Goal: Connect with others: Establish contact or relationships with other users

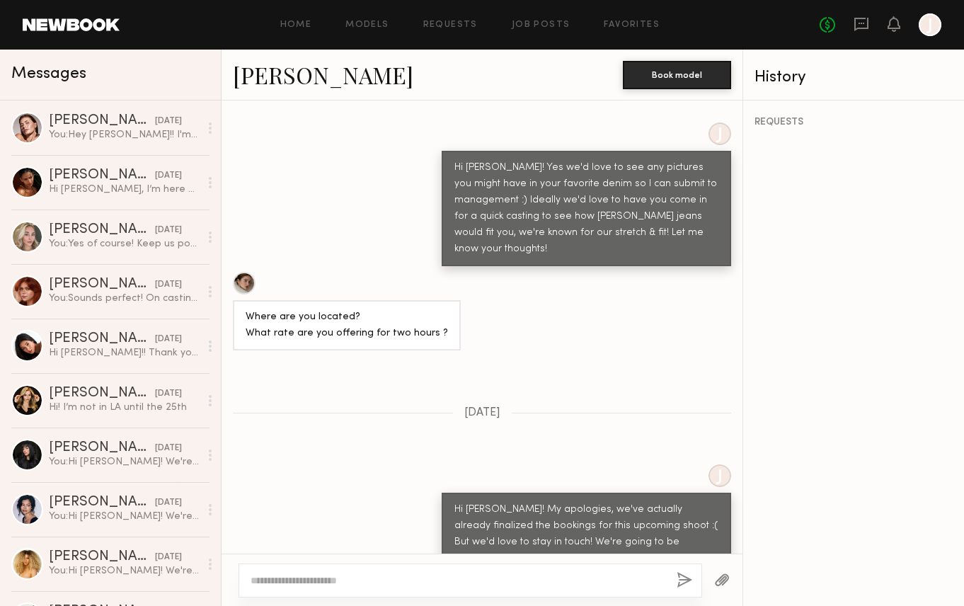
scroll to position [2002, 0]
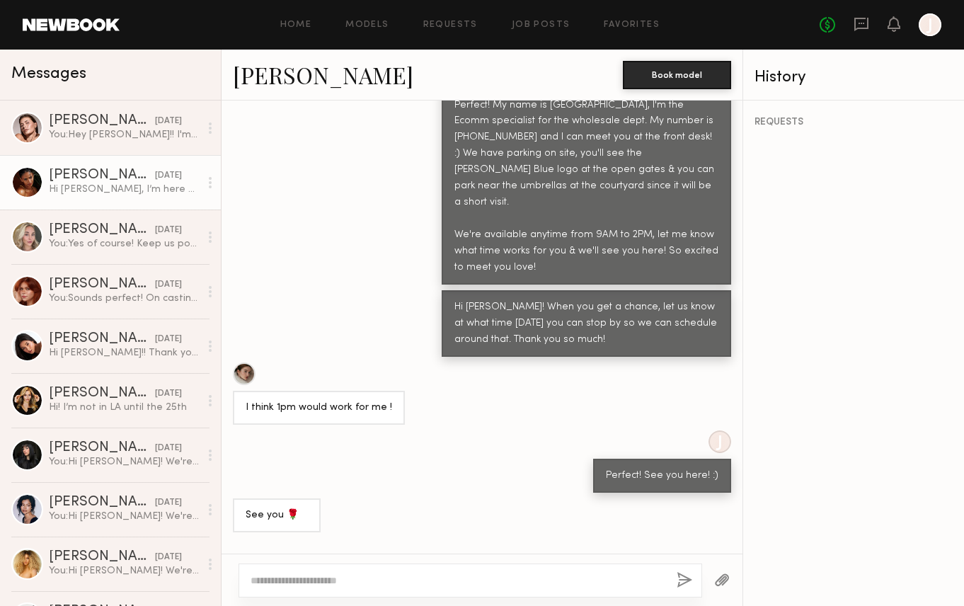
click at [98, 174] on div "Sabrina A." at bounding box center [102, 175] width 106 height 14
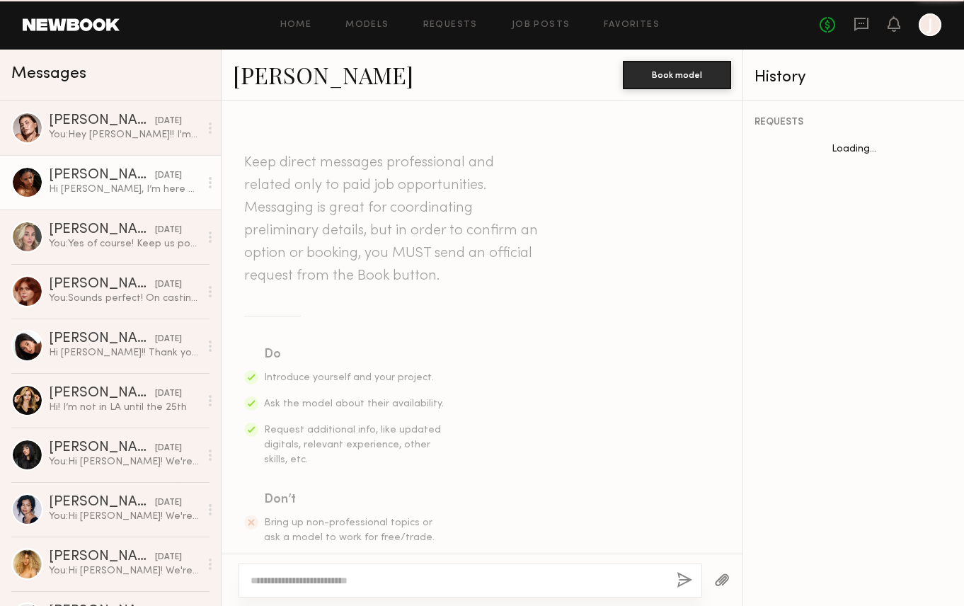
scroll to position [1334, 0]
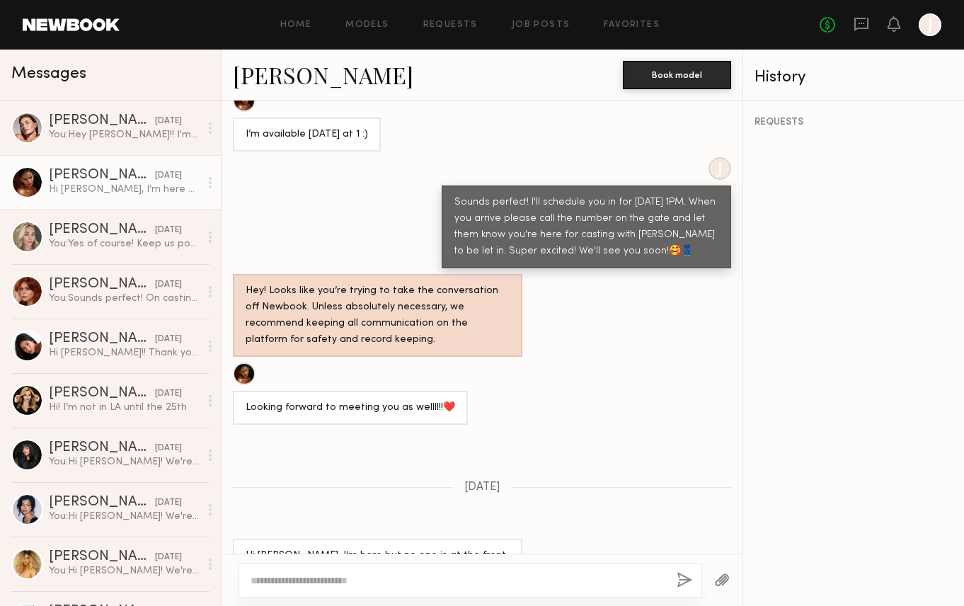
click at [279, 79] on link "Sabrina A." at bounding box center [323, 74] width 180 height 30
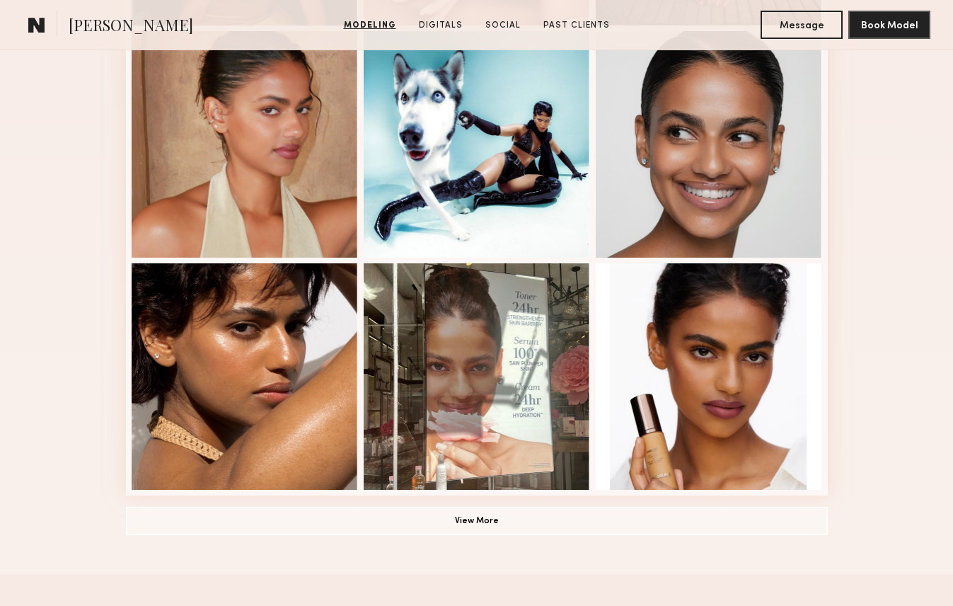
scroll to position [1061, 0]
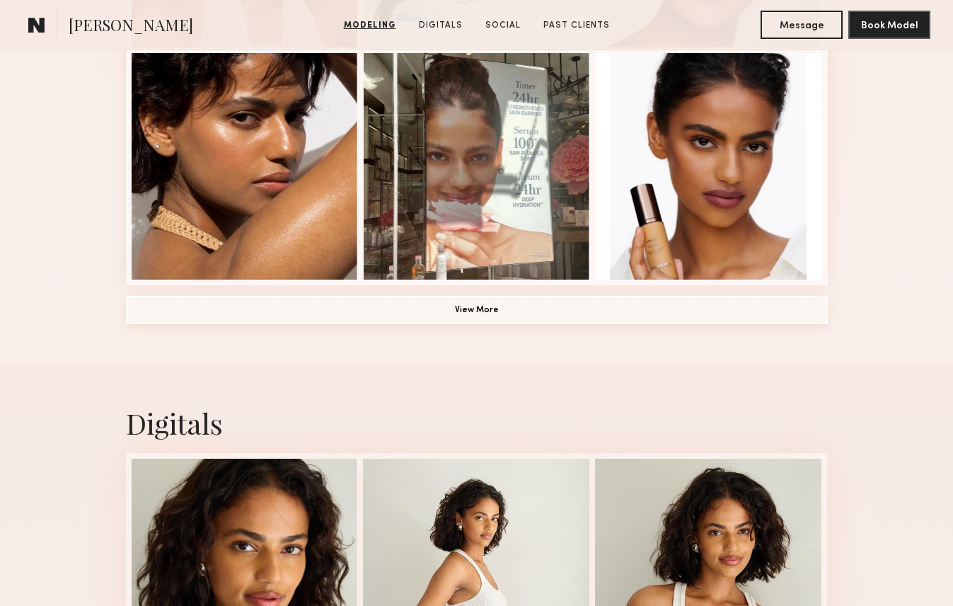
click at [447, 305] on button "View More" at bounding box center [477, 310] width 702 height 28
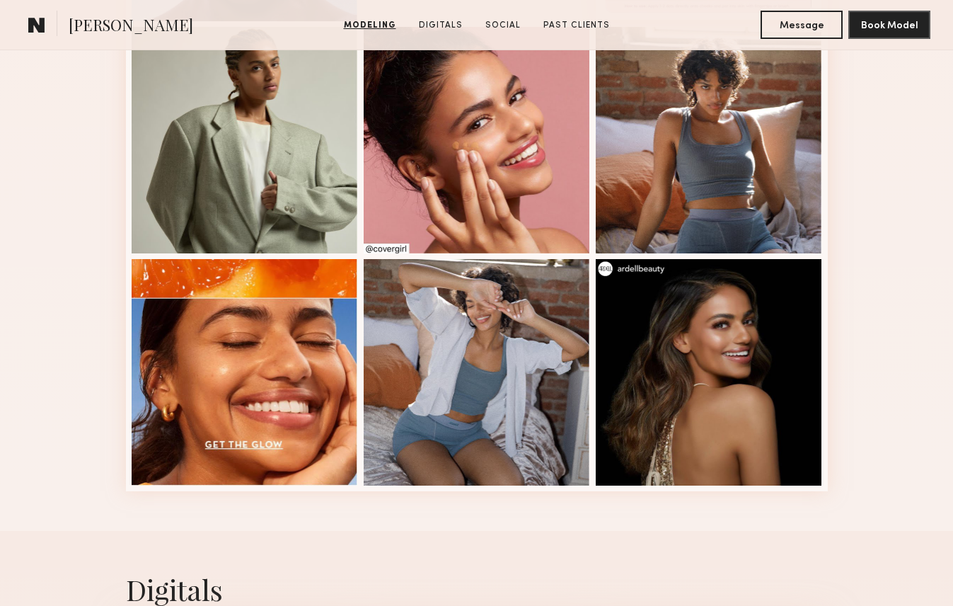
scroll to position [1840, 0]
